Goal: Information Seeking & Learning: Learn about a topic

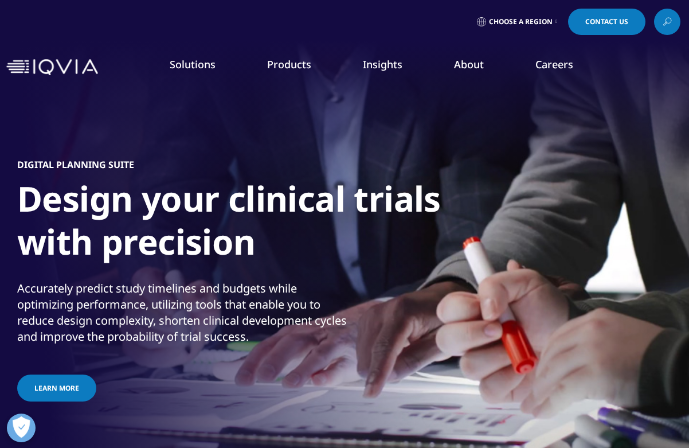
click at [666, 22] on icon at bounding box center [667, 21] width 9 height 15
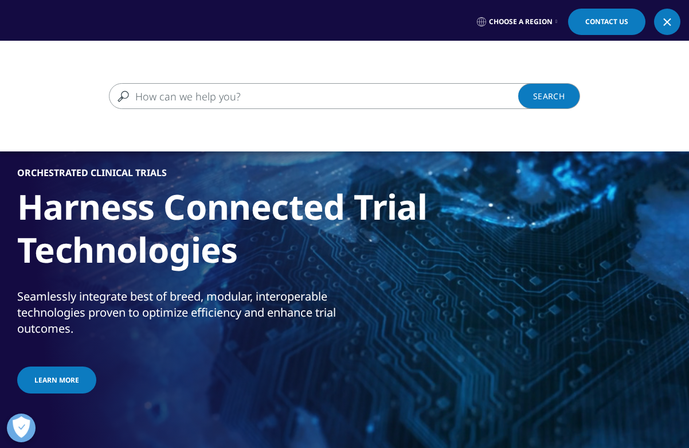
click at [259, 98] on input "Search" at bounding box center [328, 96] width 438 height 26
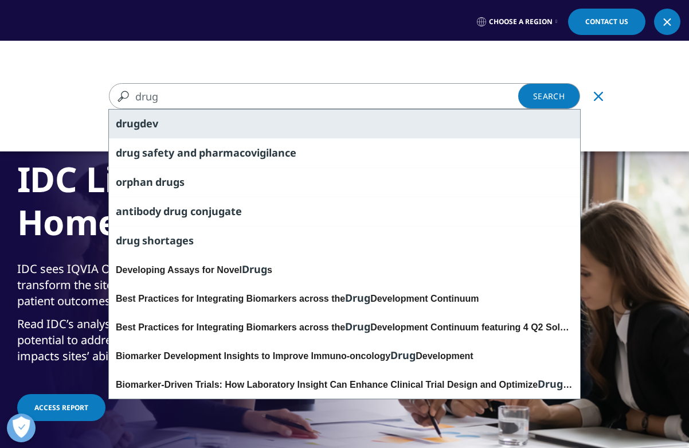
type input "drug"
click at [154, 132] on div "drug dev" at bounding box center [344, 124] width 471 height 29
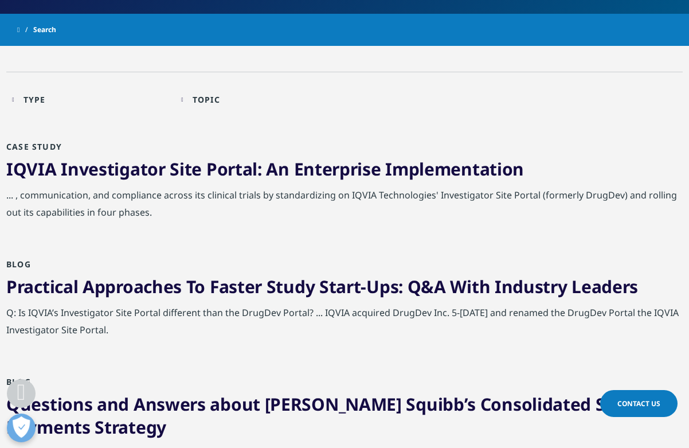
scroll to position [229, 0]
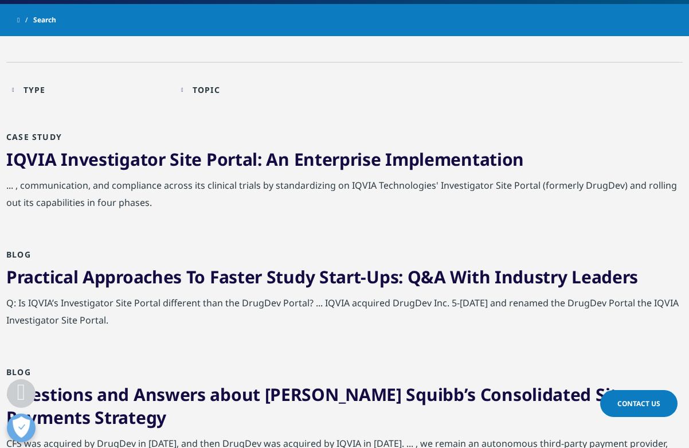
click at [46, 93] on div "Type" at bounding box center [35, 89] width 22 height 11
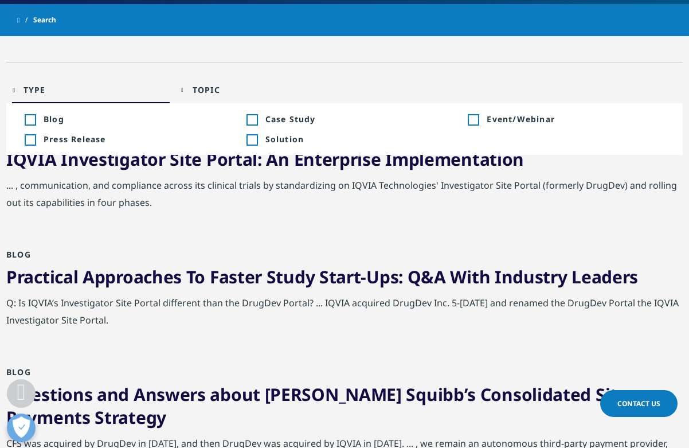
click at [46, 91] on div "Type" at bounding box center [35, 89] width 22 height 11
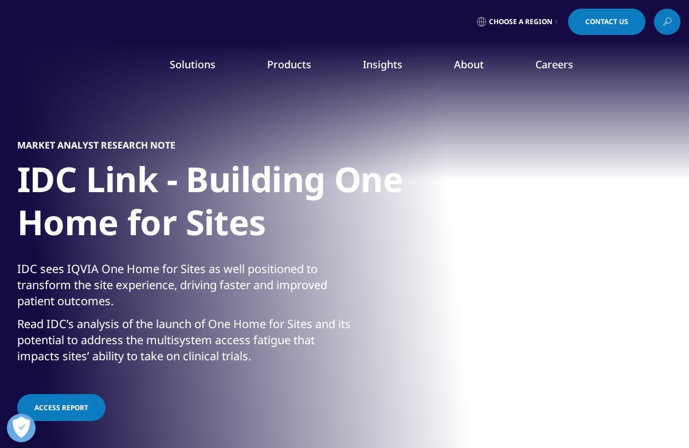
click at [286, 61] on link "Products" at bounding box center [289, 64] width 44 height 14
click at [206, 67] on link "Solutions" at bounding box center [193, 64] width 46 height 14
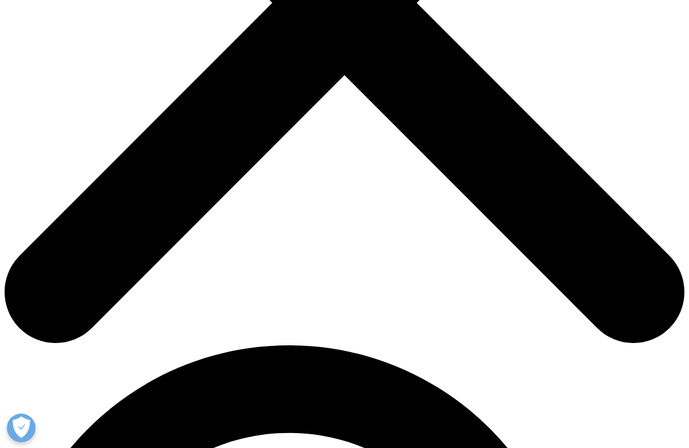
scroll to position [344, 0]
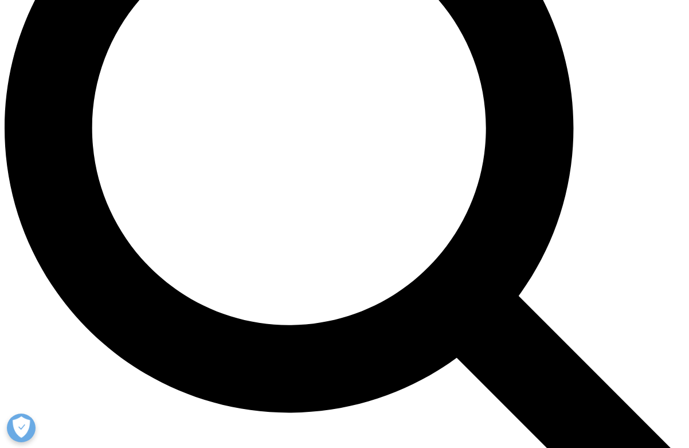
scroll to position [860, 0]
